Goal: Book appointment/travel/reservation

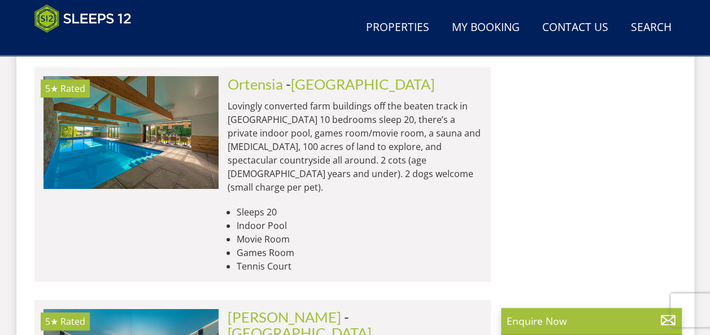
scroll to position [4075, 0]
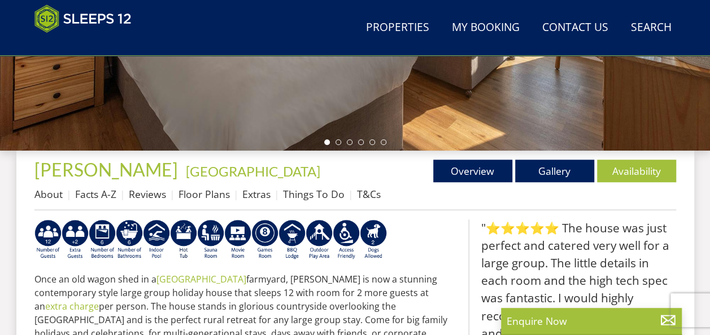
scroll to position [395, 0]
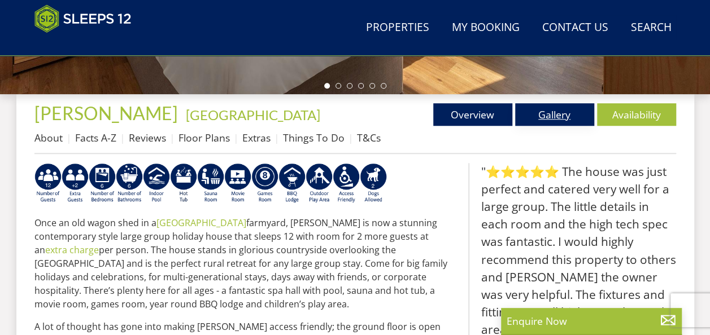
click at [555, 113] on link "Gallery" at bounding box center [554, 114] width 79 height 23
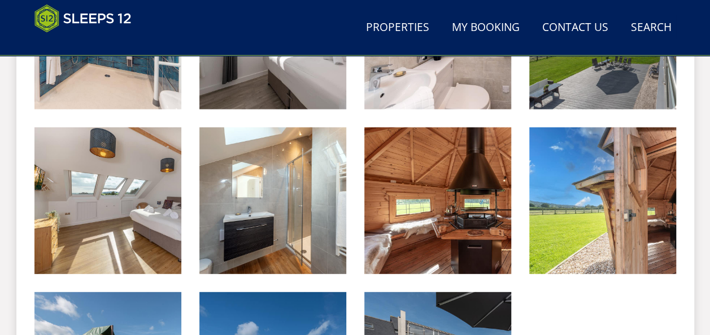
scroll to position [1355, 0]
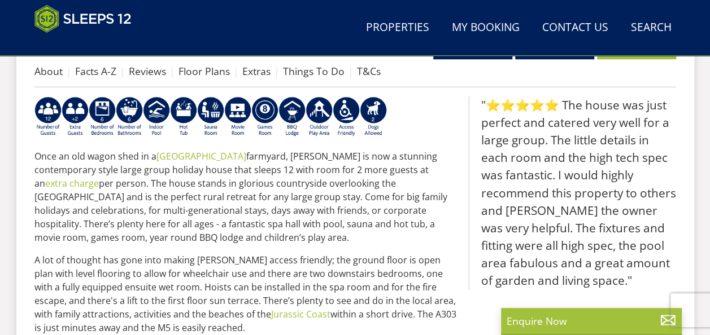
scroll to position [508, 0]
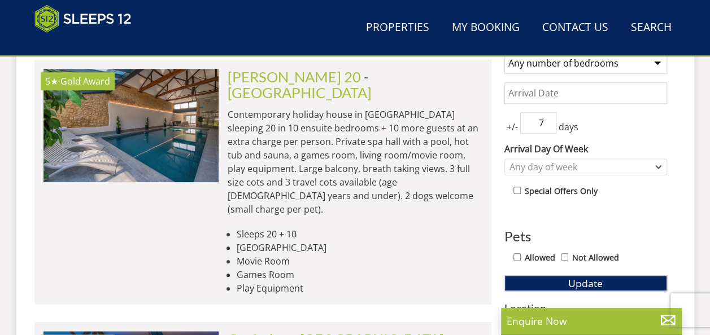
scroll to position [4075, 0]
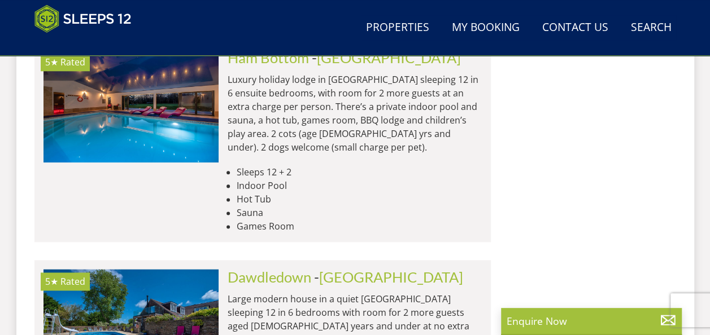
scroll to position [4921, 0]
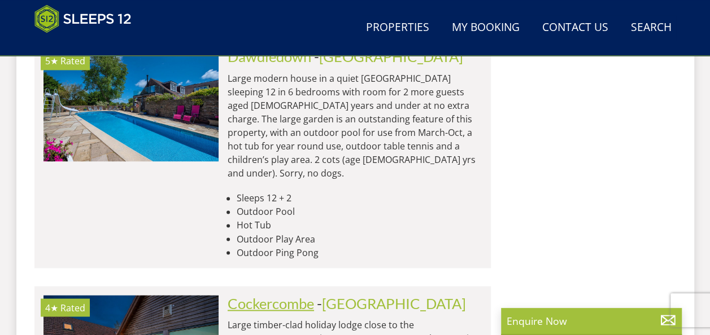
scroll to position [5091, 0]
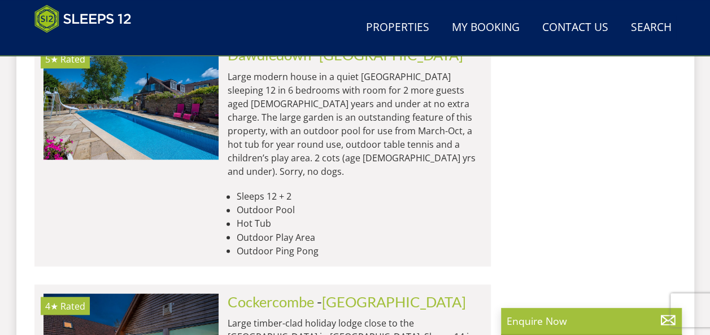
drag, startPoint x: 303, startPoint y: 134, endPoint x: 653, endPoint y: 259, distance: 371.6
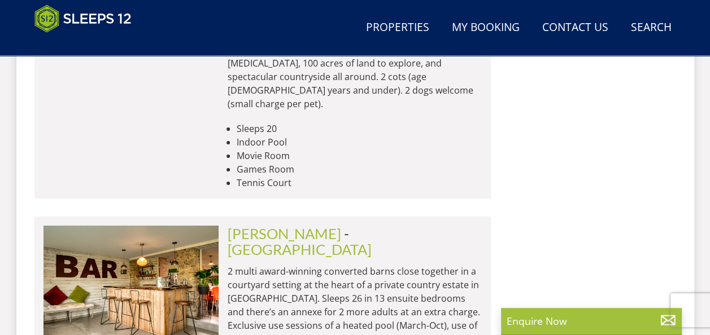
scroll to position [6389, 0]
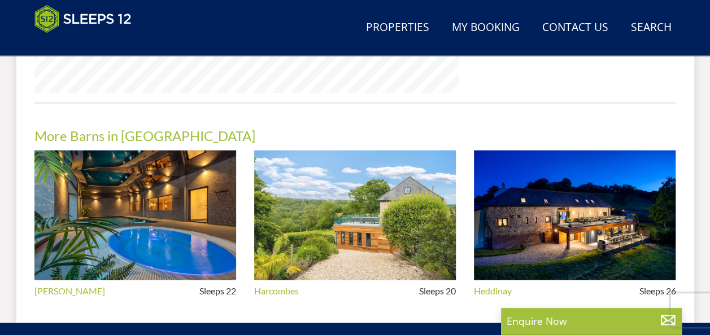
scroll to position [1066, 0]
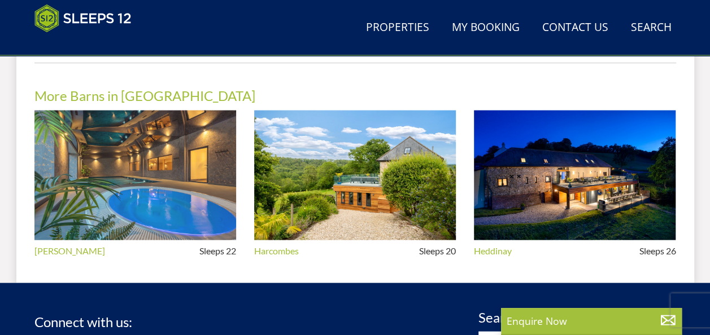
click at [183, 185] on img at bounding box center [135, 176] width 202 height 130
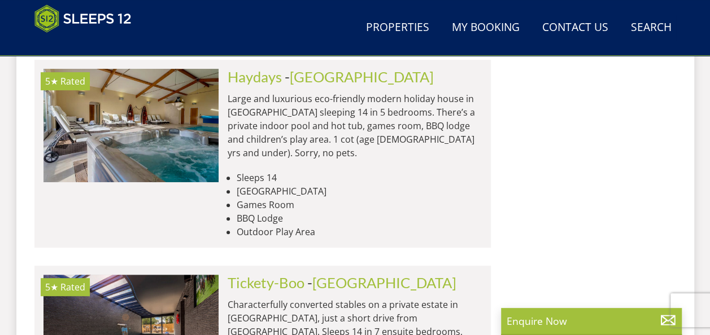
scroll to position [2212, 0]
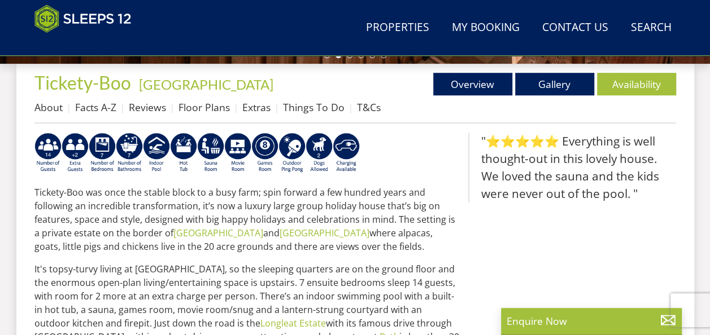
scroll to position [282, 0]
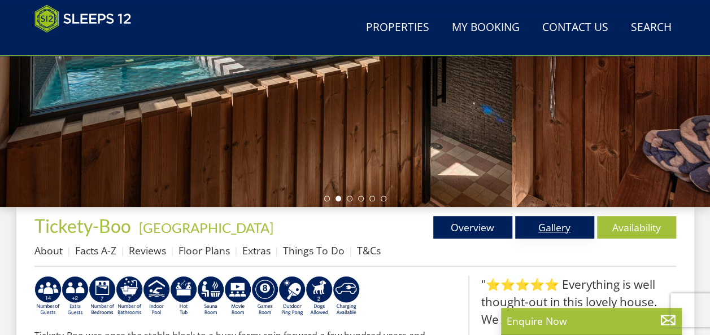
click at [541, 225] on link "Gallery" at bounding box center [554, 227] width 79 height 23
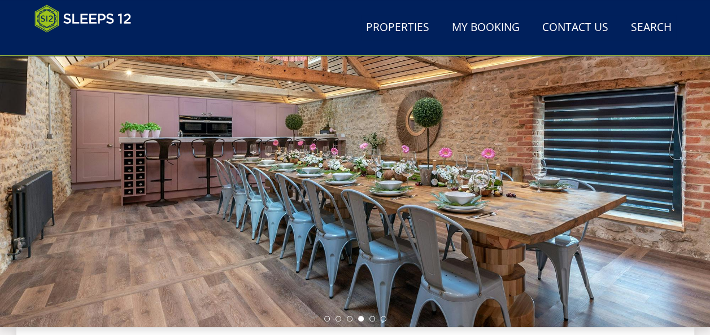
scroll to position [226, 0]
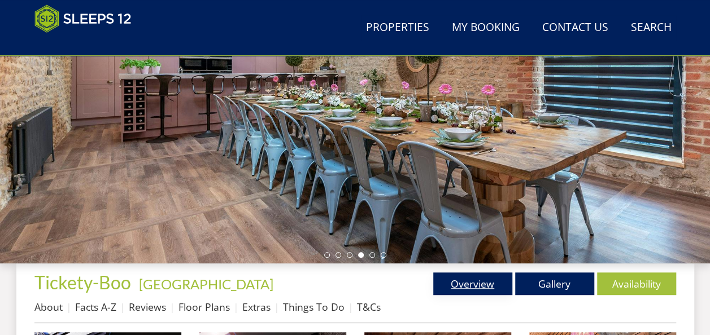
click at [470, 282] on link "Overview" at bounding box center [472, 284] width 79 height 23
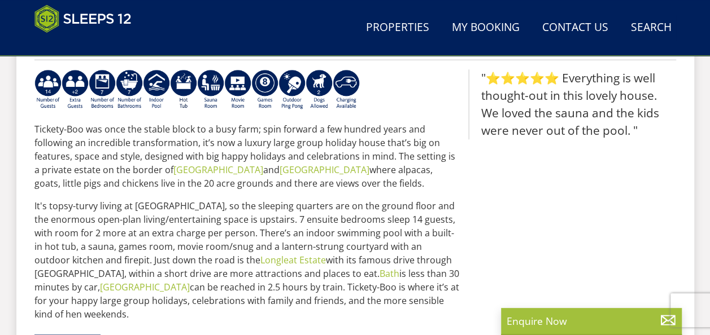
scroll to position [339, 0]
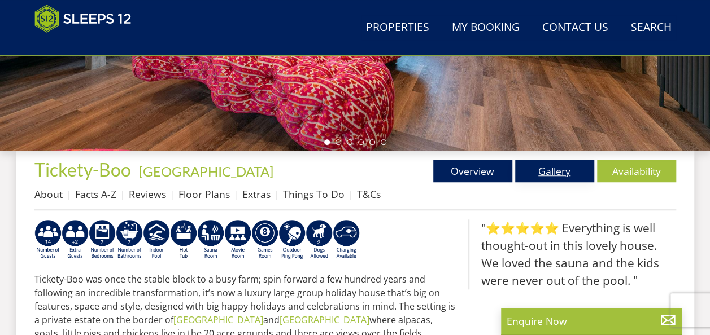
click at [552, 167] on link "Gallery" at bounding box center [554, 171] width 79 height 23
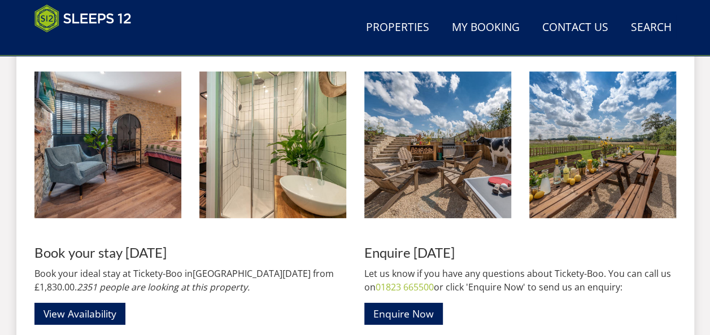
scroll to position [1637, 0]
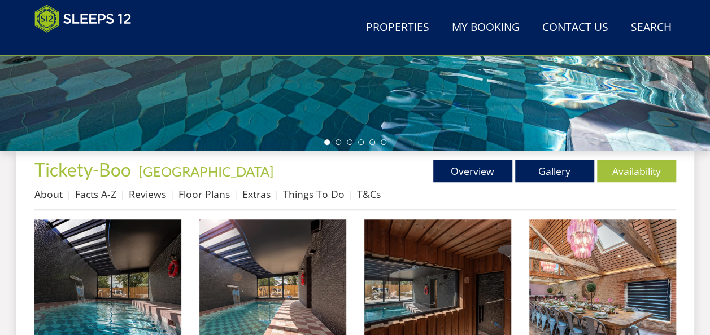
scroll to position [226, 0]
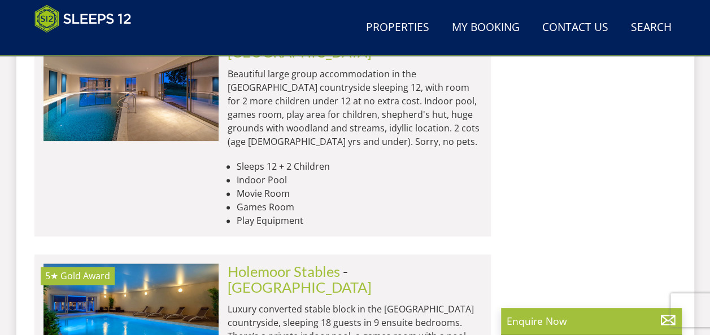
scroll to position [4921, 0]
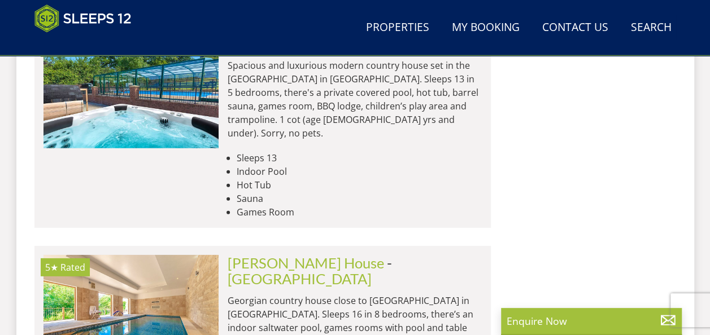
scroll to position [5825, 0]
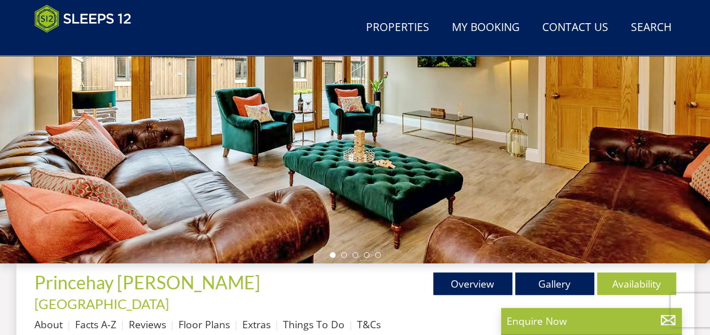
scroll to position [282, 0]
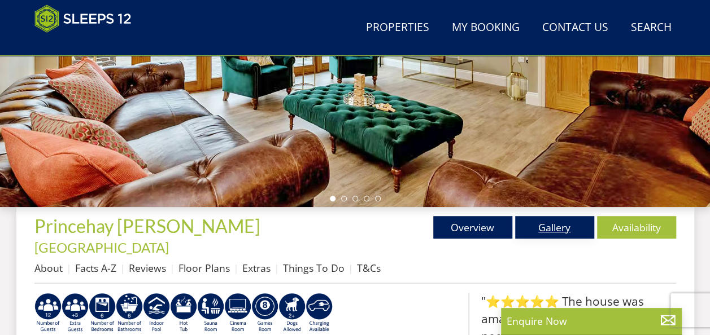
click at [546, 232] on link "Gallery" at bounding box center [554, 227] width 79 height 23
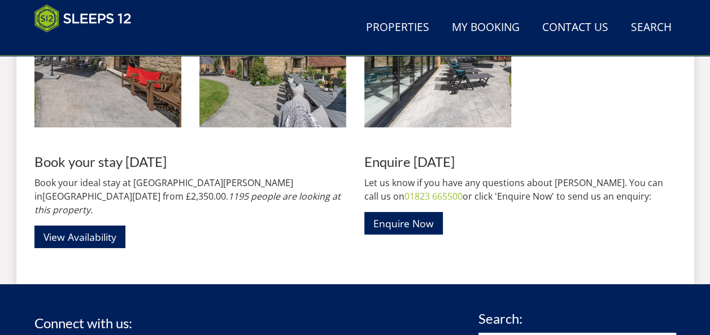
scroll to position [1750, 0]
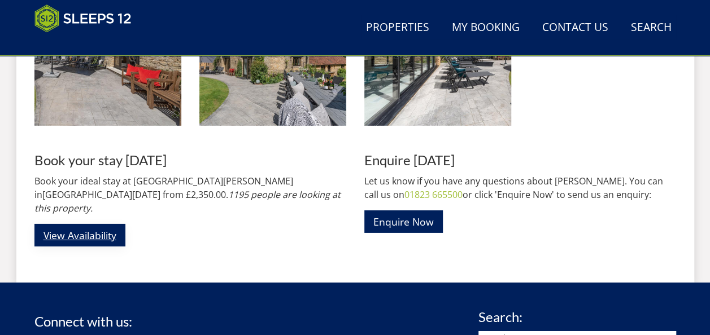
click at [105, 224] on link "View Availability" at bounding box center [79, 235] width 91 height 22
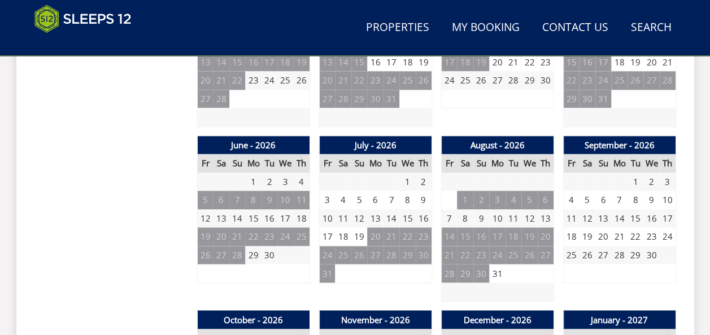
scroll to position [790, 0]
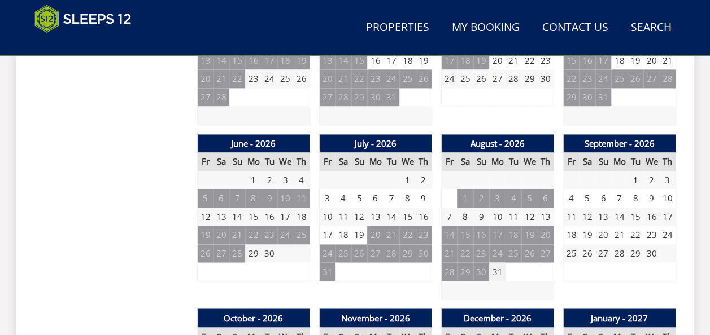
click at [498, 262] on td "31" at bounding box center [497, 271] width 16 height 19
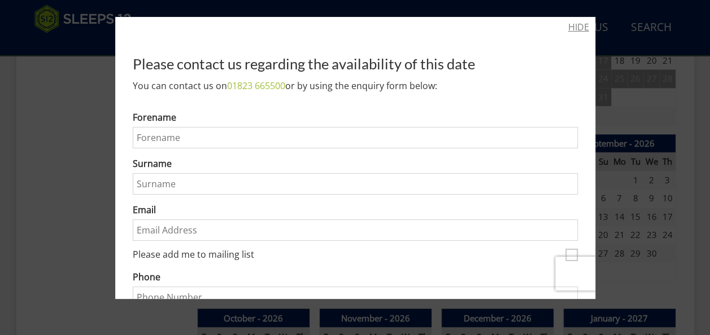
click at [568, 25] on link "HIDE" at bounding box center [578, 27] width 21 height 14
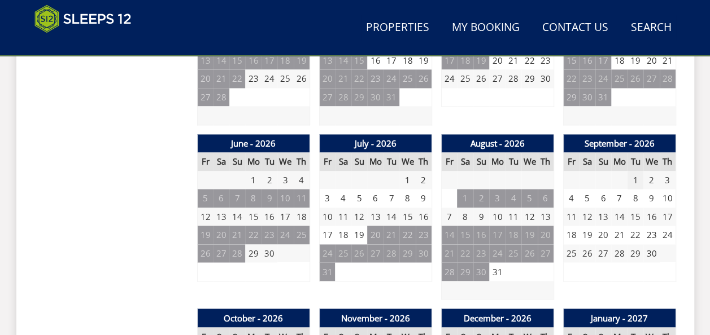
click at [638, 171] on td "1" at bounding box center [635, 180] width 16 height 19
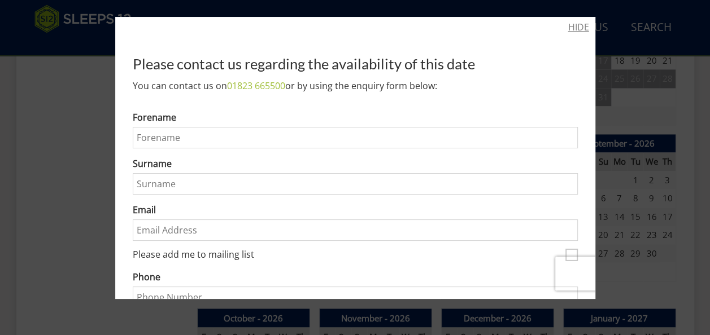
click at [570, 28] on link "HIDE" at bounding box center [578, 27] width 21 height 14
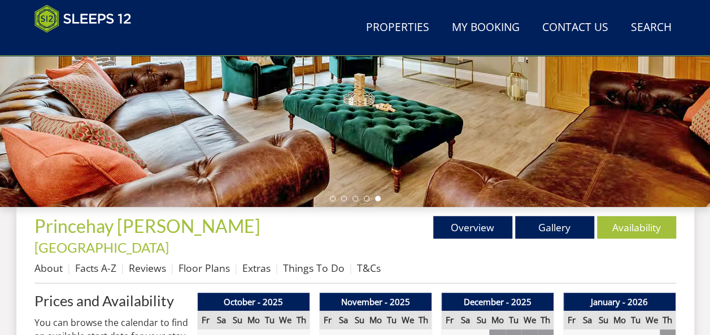
scroll to position [339, 0]
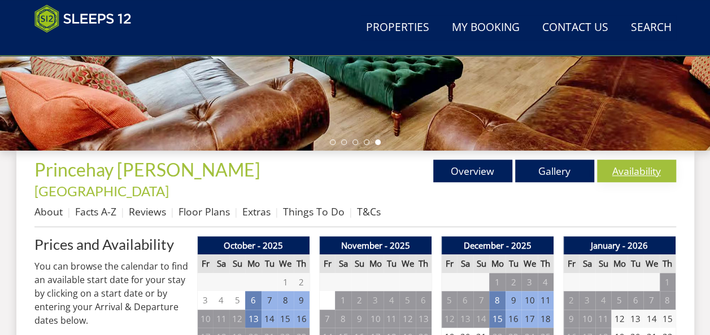
click at [620, 169] on link "Availability" at bounding box center [636, 171] width 79 height 23
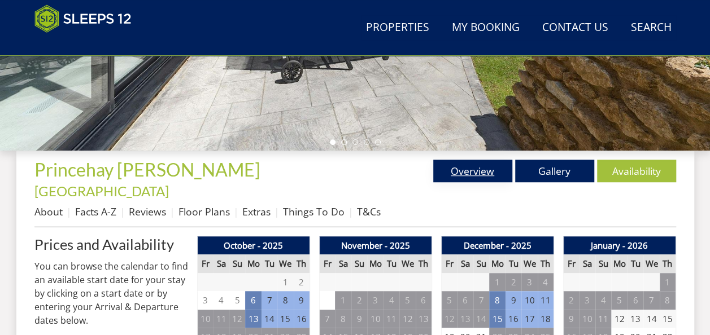
click at [470, 171] on link "Overview" at bounding box center [472, 171] width 79 height 23
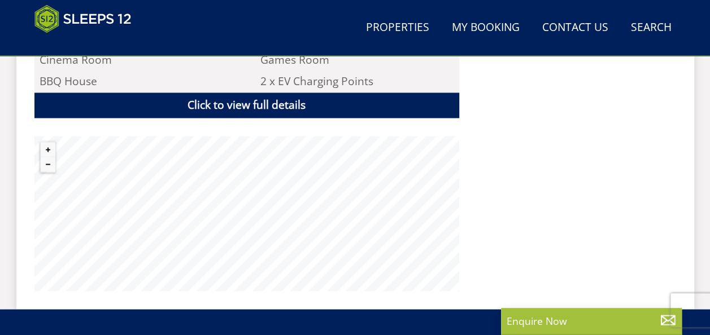
scroll to position [903, 0]
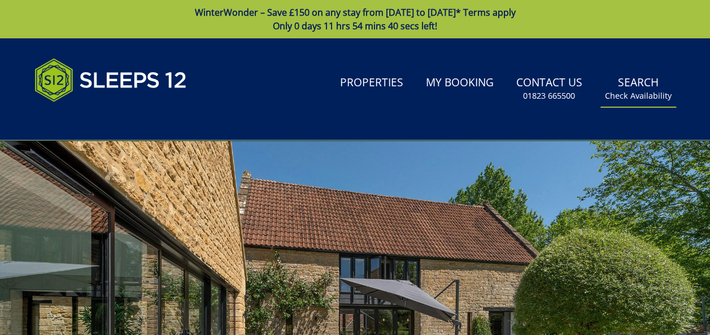
click at [626, 93] on small "Check Availability" at bounding box center [638, 95] width 67 height 11
click at [626, 85] on link "Search Check Availability" at bounding box center [638, 89] width 76 height 37
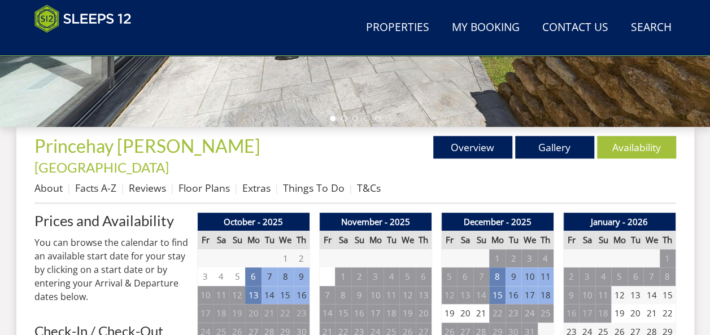
scroll to position [419, 0]
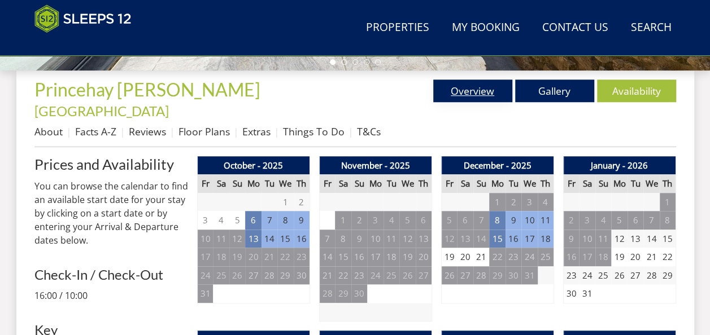
click at [465, 94] on link "Overview" at bounding box center [472, 91] width 79 height 23
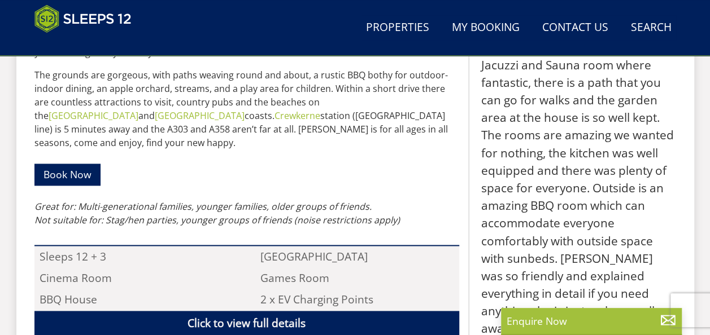
scroll to position [734, 0]
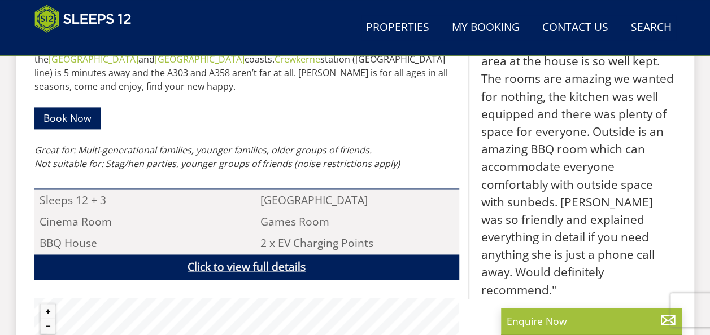
click at [238, 255] on link "Click to view full details" at bounding box center [246, 267] width 425 height 25
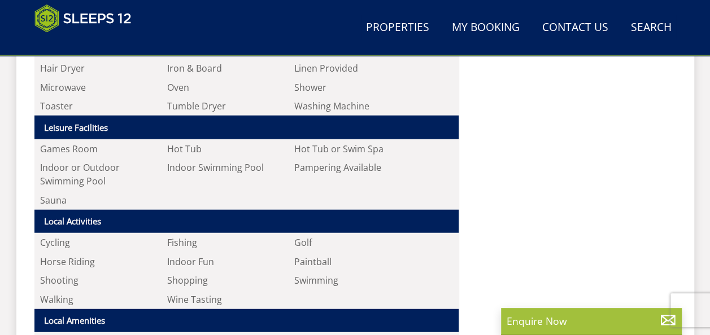
scroll to position [1129, 0]
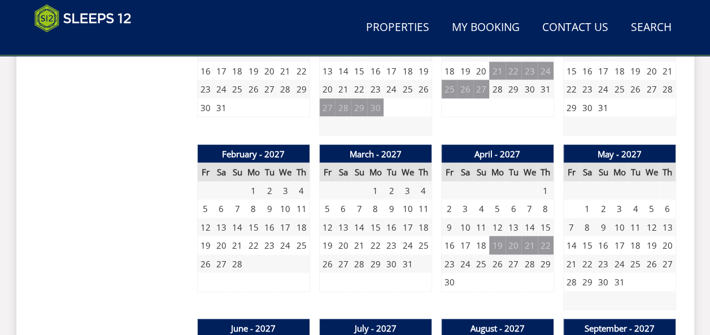
scroll to position [419, 0]
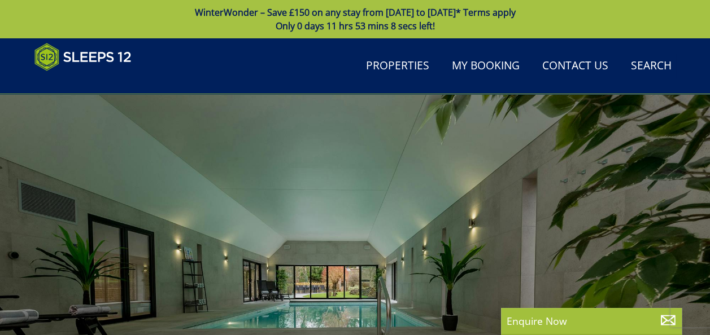
scroll to position [282, 0]
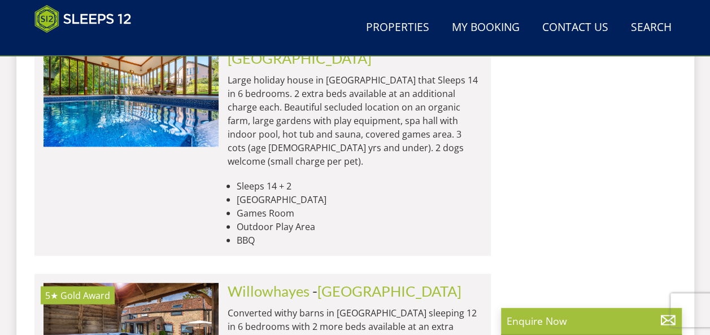
scroll to position [7405, 0]
